Goal: Check status

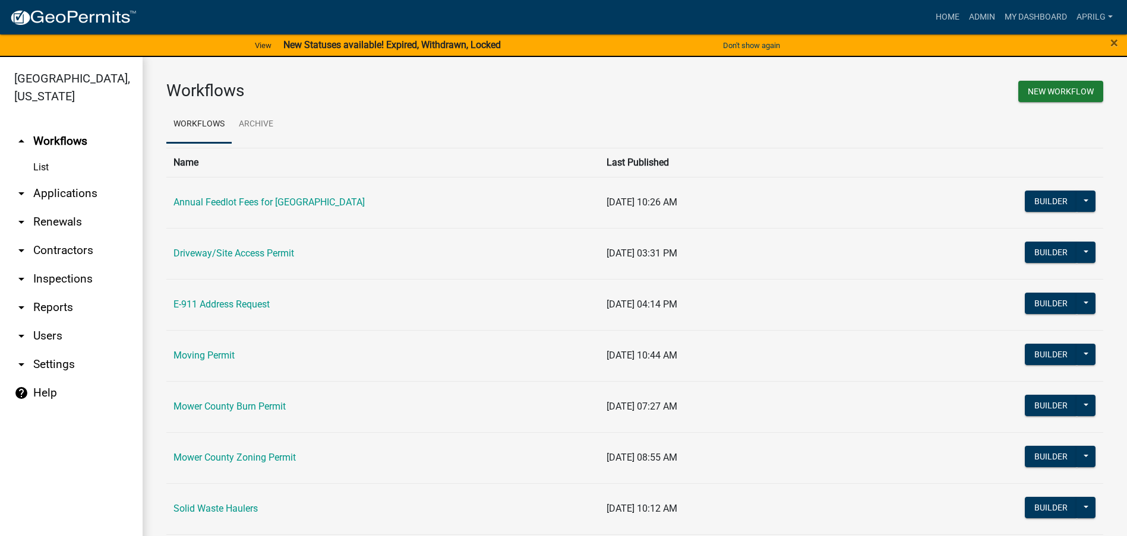
click at [1109, 48] on div "×" at bounding box center [1080, 45] width 94 height 25
click at [238, 412] on link "Mower County Burn Permit" at bounding box center [229, 406] width 112 height 11
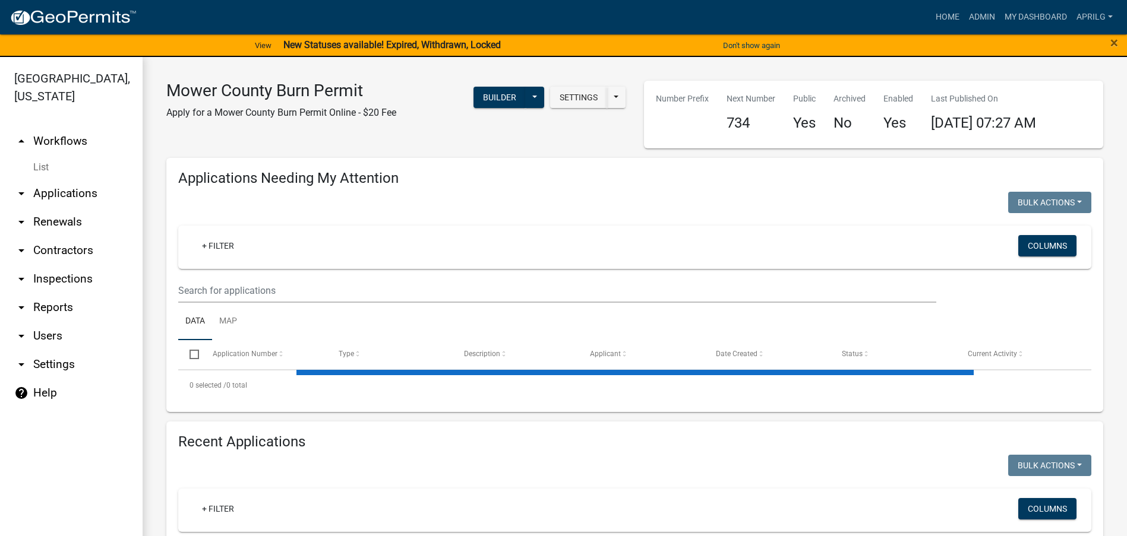
select select "1: 25"
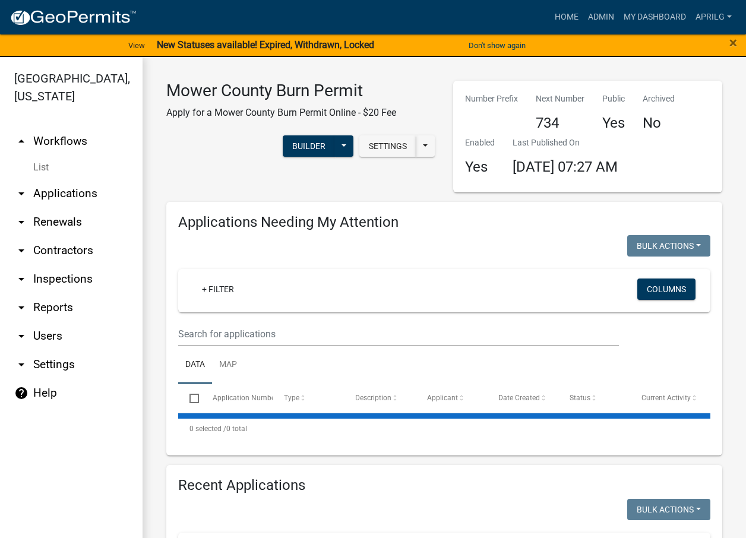
select select "1: 25"
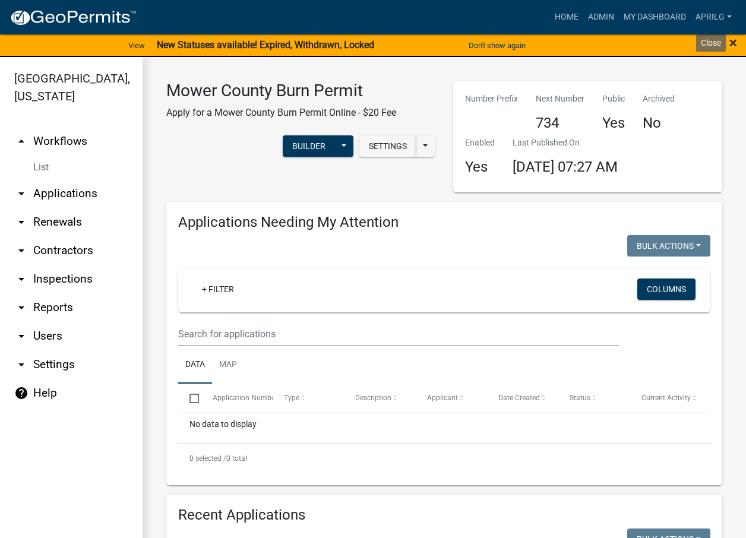
click at [736, 37] on span "×" at bounding box center [733, 42] width 8 height 17
